Goal: Transaction & Acquisition: Subscribe to service/newsletter

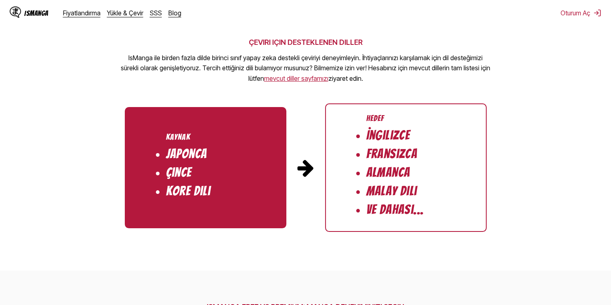
scroll to position [808, 0]
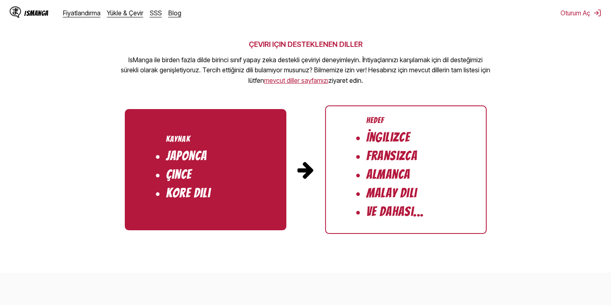
click at [305, 80] on link "mevcut diller sayfamızı" at bounding box center [296, 80] width 64 height 8
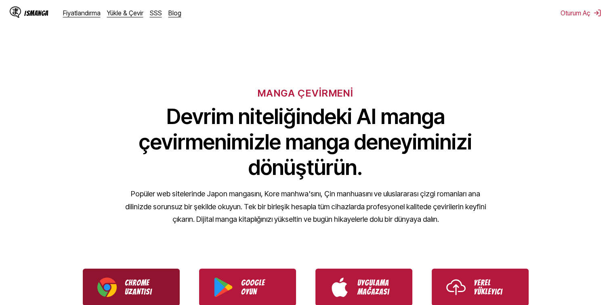
click at [160, 274] on link "Chrome Uzantısı" at bounding box center [131, 287] width 97 height 37
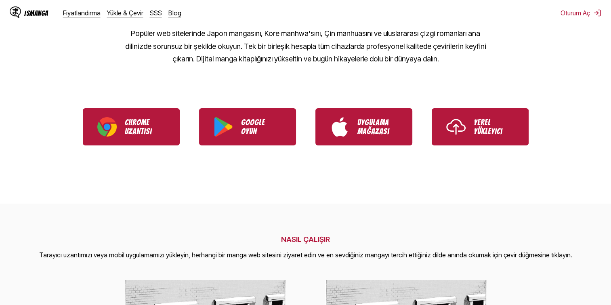
scroll to position [162, 0]
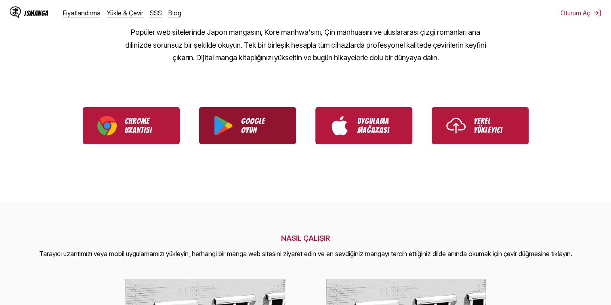
click at [238, 126] on link "Google Oyun" at bounding box center [247, 125] width 97 height 37
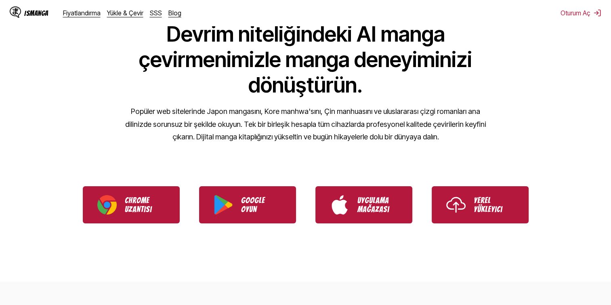
scroll to position [81, 0]
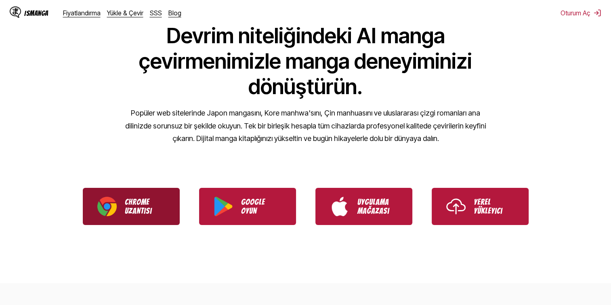
click at [112, 198] on img "IsManga Chrome Uzantısını İndirin" at bounding box center [106, 206] width 19 height 19
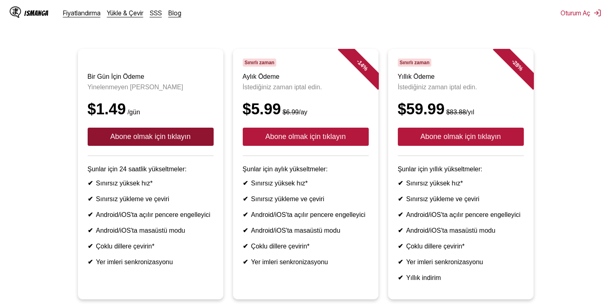
scroll to position [81, 0]
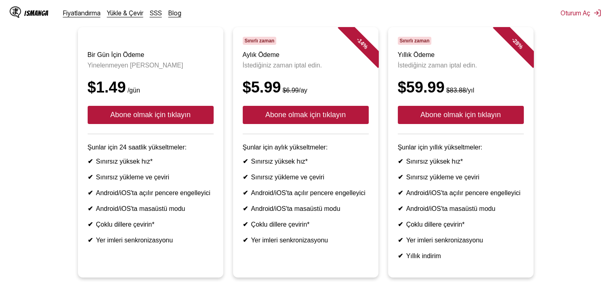
click at [596, 80] on ul "Bir Gün İçin Ödeme Yinelenmeyen faturalandırma $1.49 /gün Abone olmak için tıkl…" at bounding box center [305, 157] width 598 height 260
